Goal: Navigation & Orientation: Find specific page/section

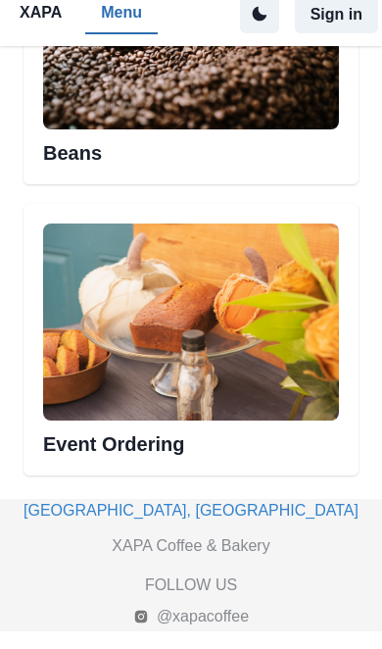
scroll to position [1770, 0]
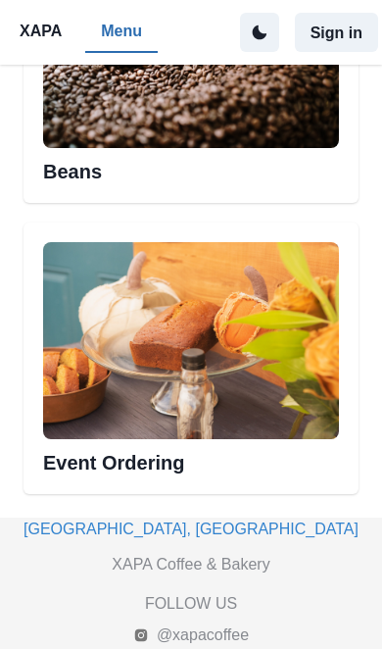
click at [201, 537] on link "[GEOGRAPHIC_DATA], [GEOGRAPHIC_DATA]" at bounding box center [191, 528] width 335 height 17
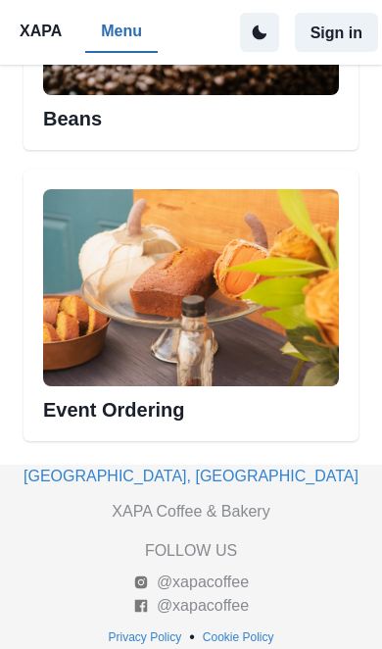
scroll to position [1851, 0]
click at [191, 482] on link "[GEOGRAPHIC_DATA], [GEOGRAPHIC_DATA]" at bounding box center [191, 476] width 335 height 17
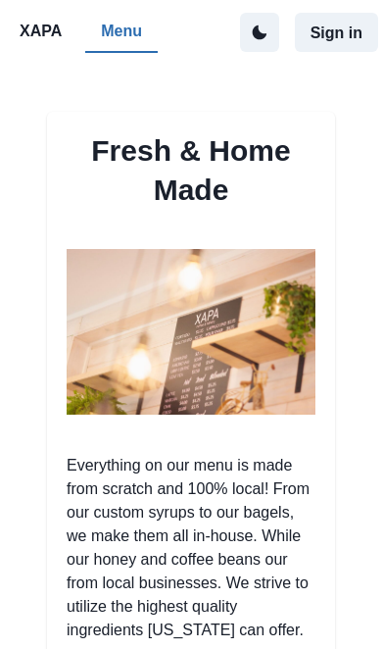
click at [342, 37] on button "Sign in" at bounding box center [336, 32] width 83 height 39
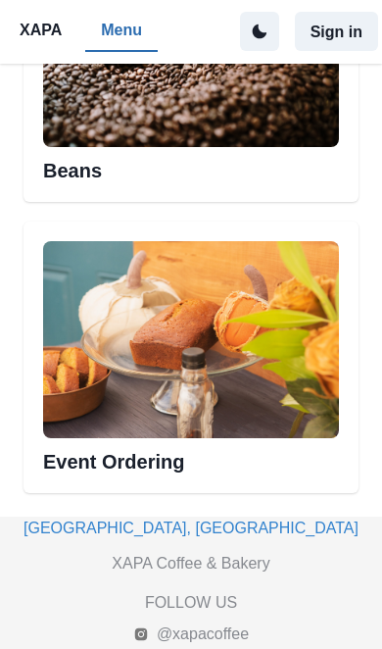
scroll to position [1770, 0]
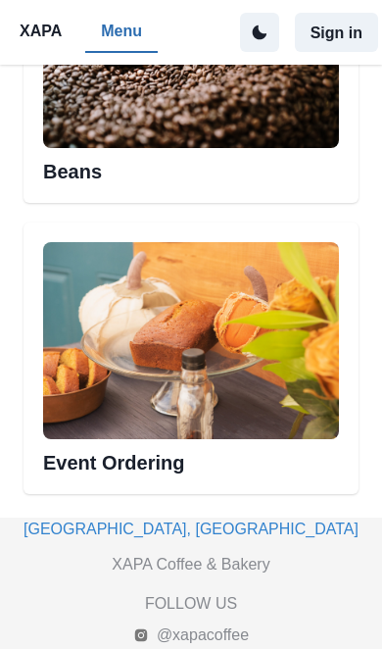
click at [206, 537] on link "[GEOGRAPHIC_DATA], [GEOGRAPHIC_DATA]" at bounding box center [191, 528] width 335 height 17
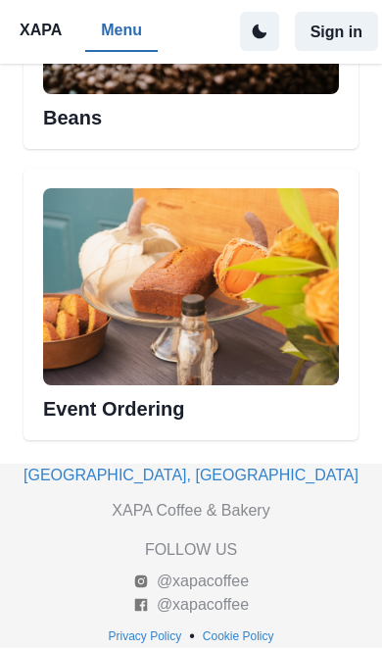
scroll to position [1851, 0]
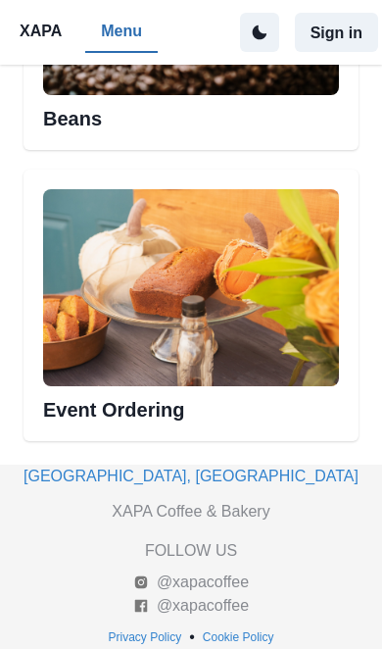
click at [185, 483] on link "[GEOGRAPHIC_DATA], [GEOGRAPHIC_DATA]" at bounding box center [191, 476] width 335 height 17
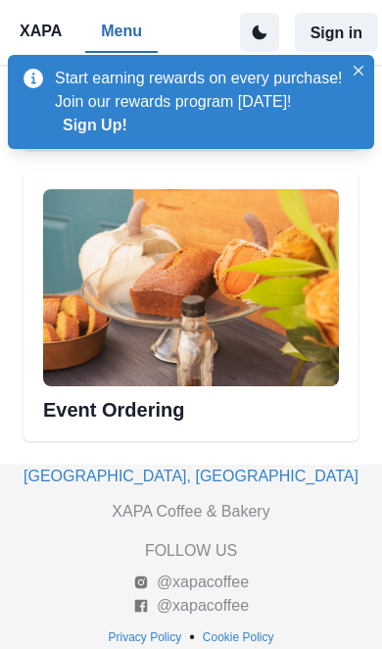
click at [199, 476] on link "[GEOGRAPHIC_DATA], [GEOGRAPHIC_DATA]" at bounding box center [191, 476] width 335 height 17
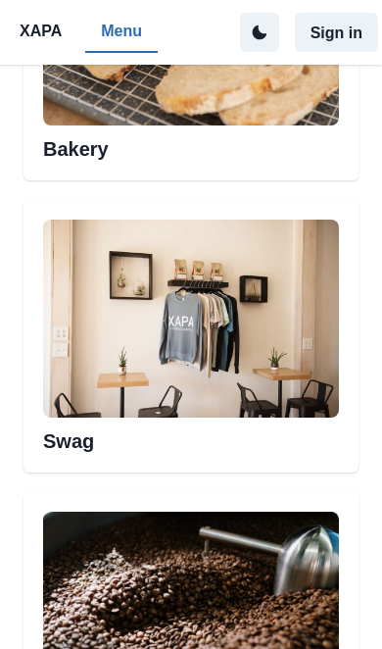
scroll to position [1209, 0]
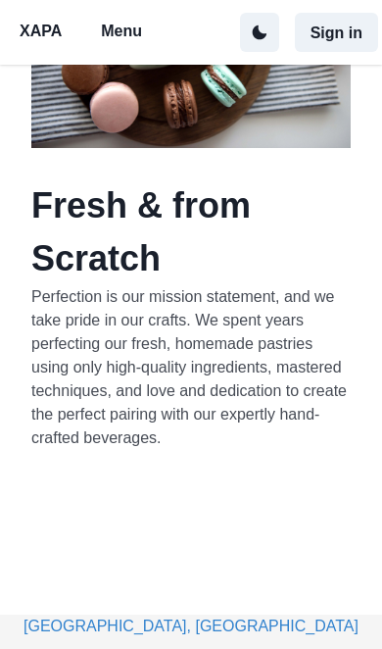
scroll to position [1154, 0]
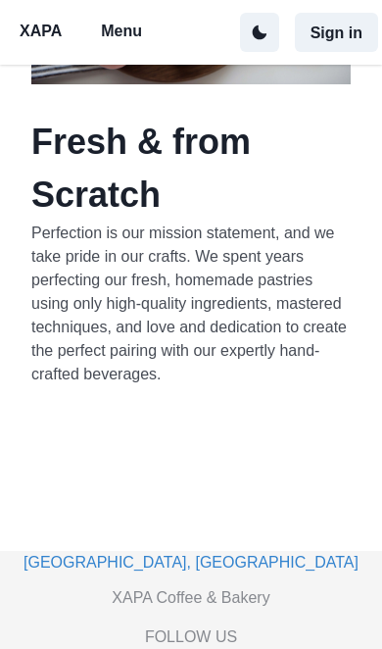
click at [186, 554] on link "[GEOGRAPHIC_DATA], [GEOGRAPHIC_DATA]" at bounding box center [191, 562] width 335 height 17
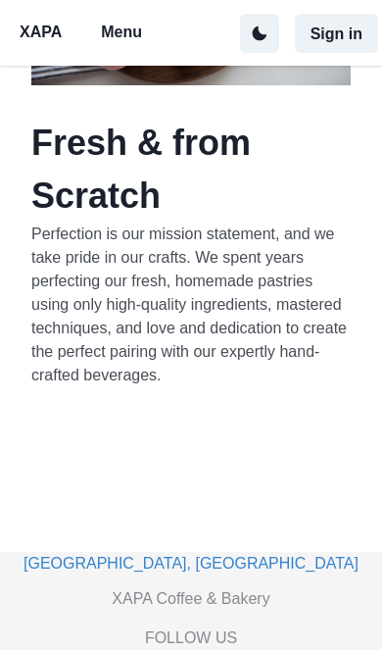
scroll to position [1141, 0]
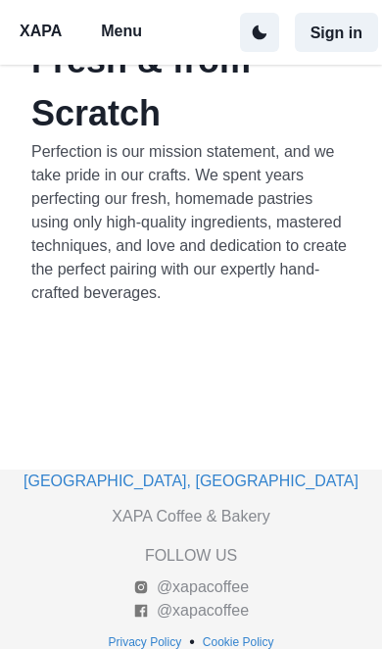
scroll to position [1051, 0]
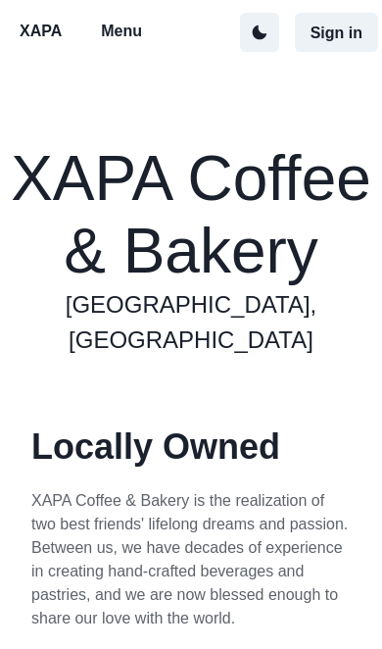
click at [135, 27] on p "Menu" at bounding box center [121, 32] width 41 height 24
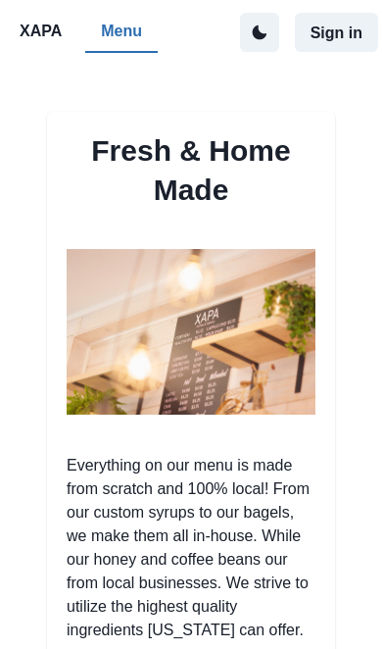
click at [350, 28] on button "Sign in" at bounding box center [336, 32] width 83 height 39
click at [345, 35] on button "Sign in" at bounding box center [336, 32] width 83 height 39
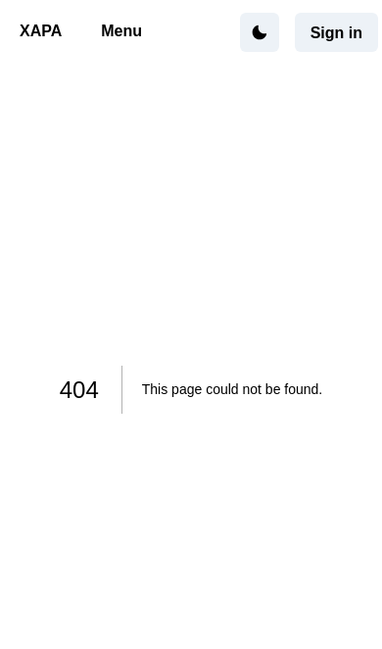
scroll to position [4, 0]
click at [141, 28] on p "Menu" at bounding box center [121, 32] width 41 height 24
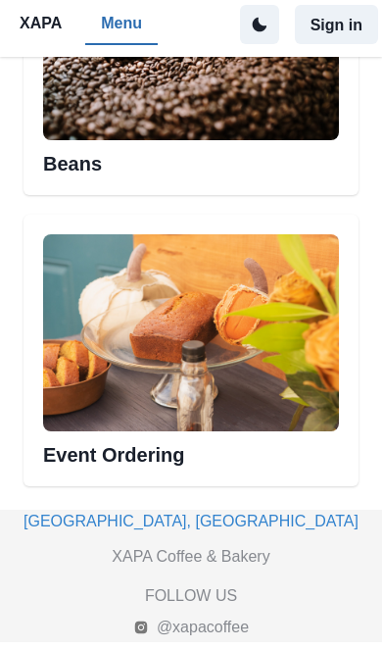
scroll to position [1770, 0]
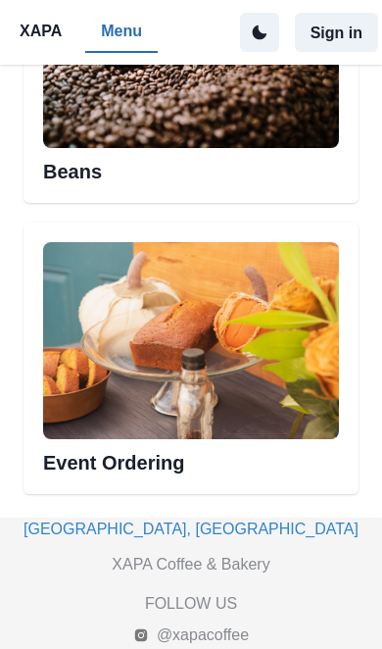
click at [193, 537] on link "[GEOGRAPHIC_DATA], [GEOGRAPHIC_DATA]" at bounding box center [191, 528] width 335 height 17
